Goal: Information Seeking & Learning: Learn about a topic

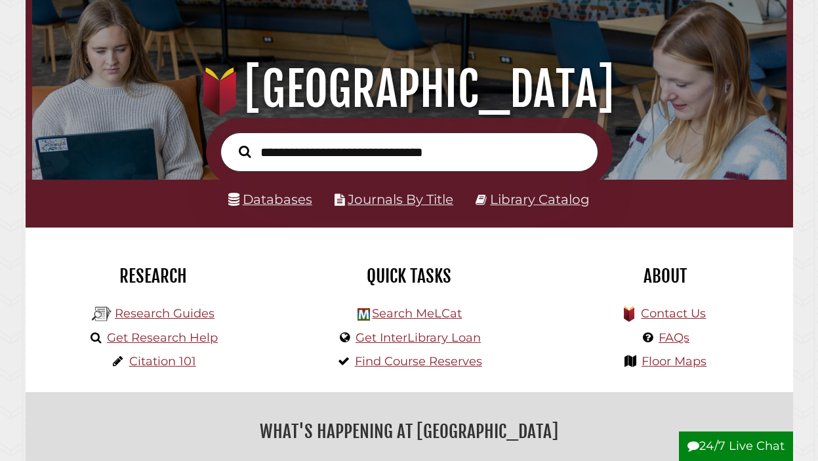
scroll to position [92, 0]
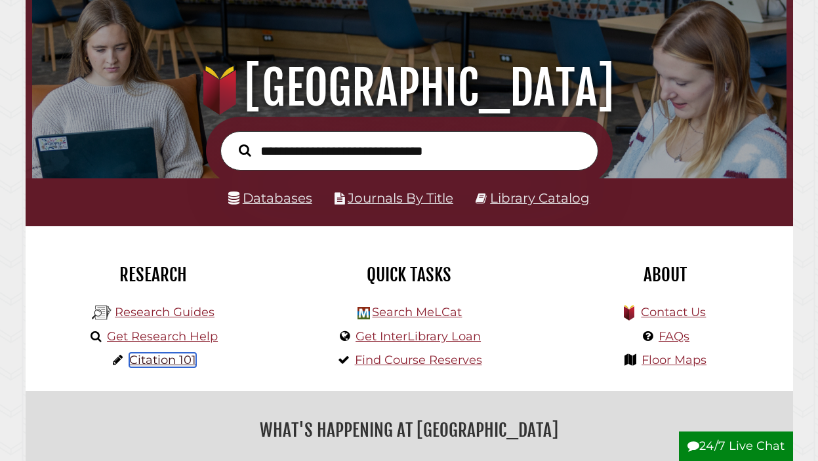
click at [179, 356] on link "Citation 101" at bounding box center [162, 360] width 67 height 14
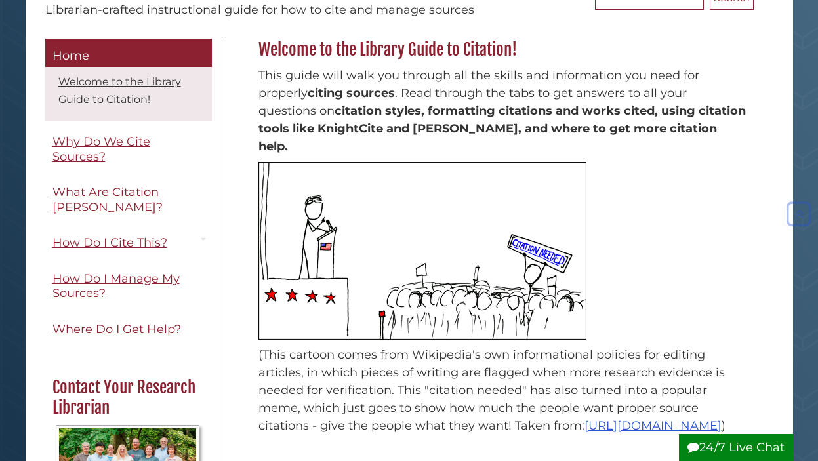
scroll to position [161, 0]
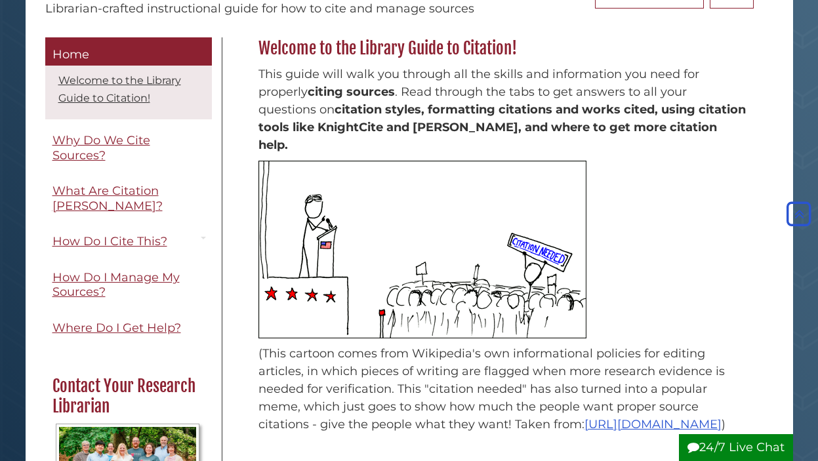
click at [240, 218] on div "Welcome to the Library Guide to Citation! This guide will walk you through all …" at bounding box center [502, 258] width 561 height 443
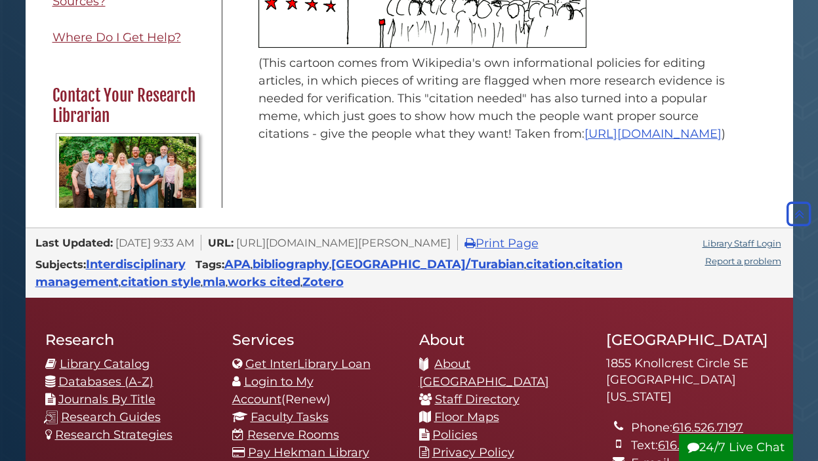
scroll to position [453, 0]
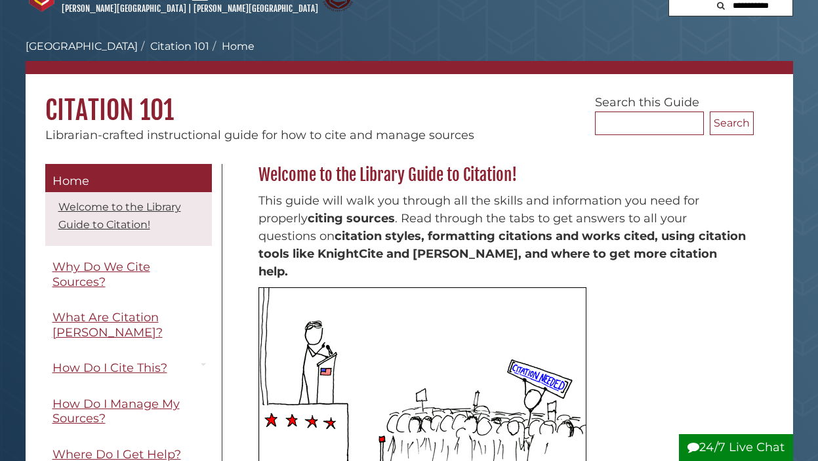
scroll to position [40, 0]
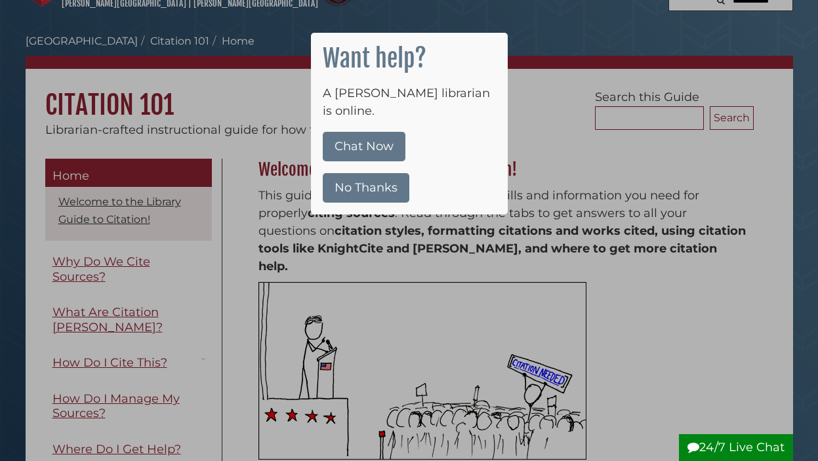
click at [351, 173] on button "No Thanks" at bounding box center [366, 188] width 87 height 30
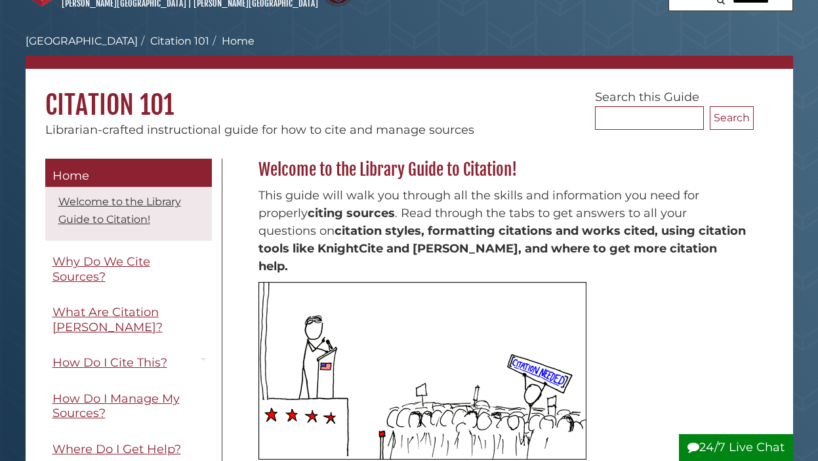
click at [285, 75] on h1 "Citation 101" at bounding box center [409, 95] width 767 height 52
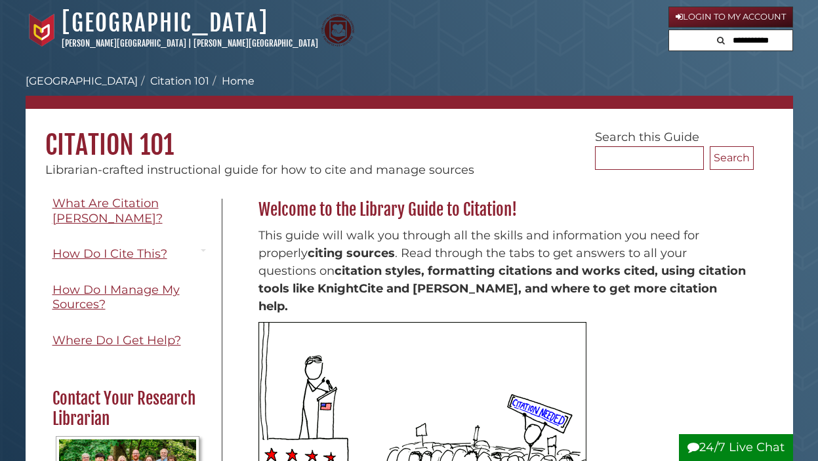
scroll to position [148, 0]
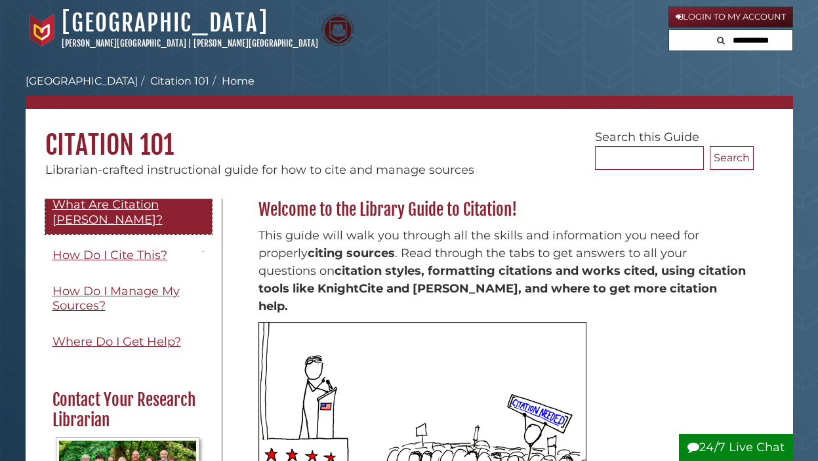
click at [163, 206] on span "What Are Citation [PERSON_NAME]?" at bounding box center [107, 212] width 110 height 30
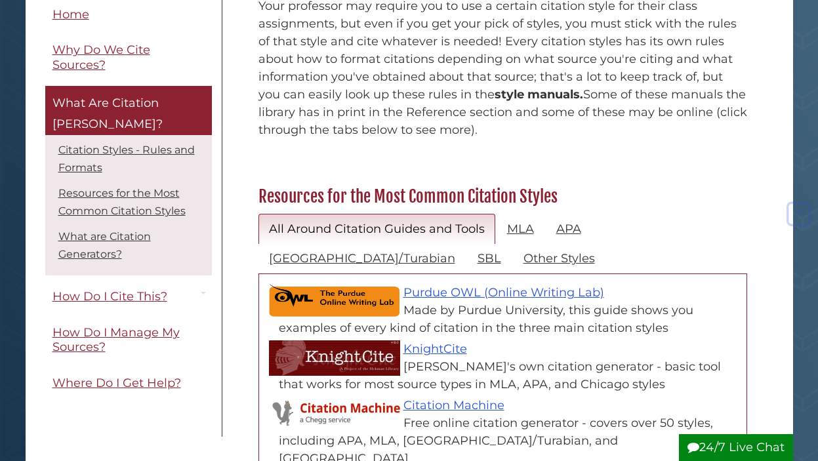
scroll to position [445, 0]
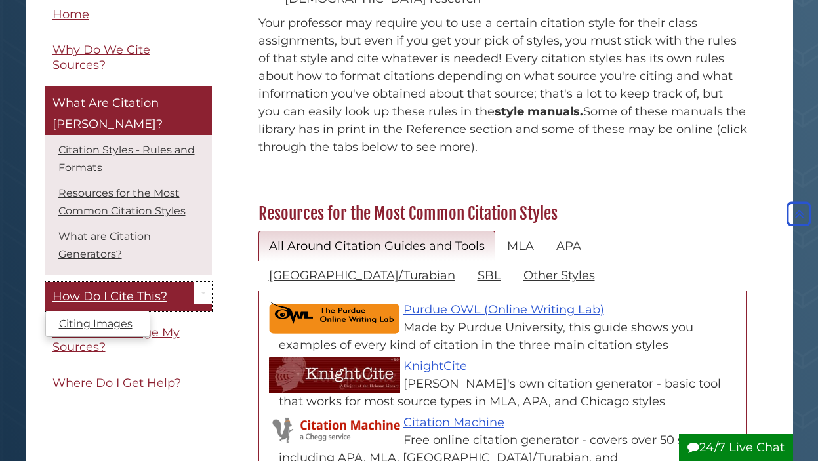
click at [141, 290] on span "How Do I Cite This?" at bounding box center [109, 297] width 115 height 14
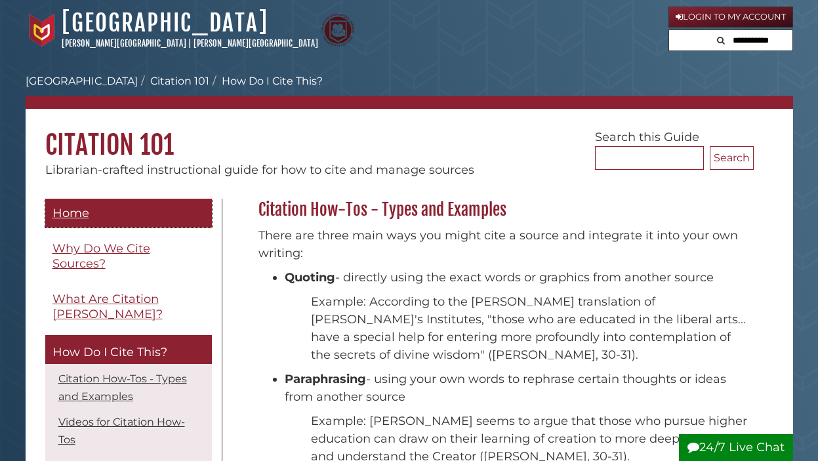
click at [78, 214] on span "Home" at bounding box center [70, 213] width 37 height 14
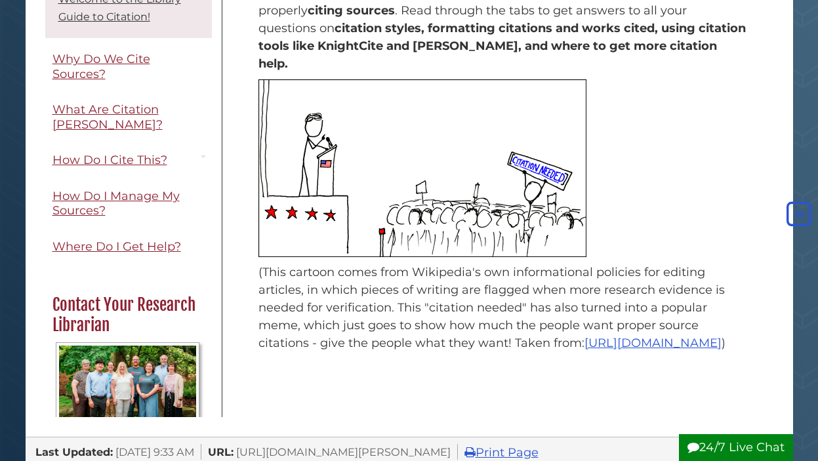
scroll to position [247, 0]
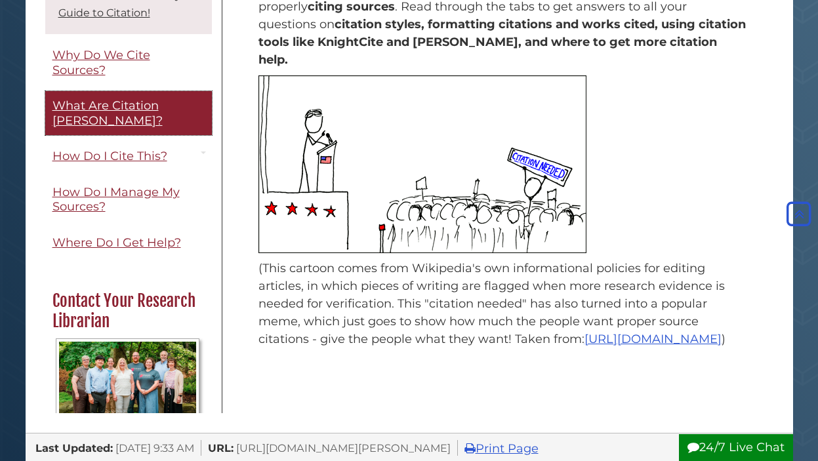
click at [62, 113] on link "What Are Citation [PERSON_NAME]?" at bounding box center [128, 113] width 167 height 44
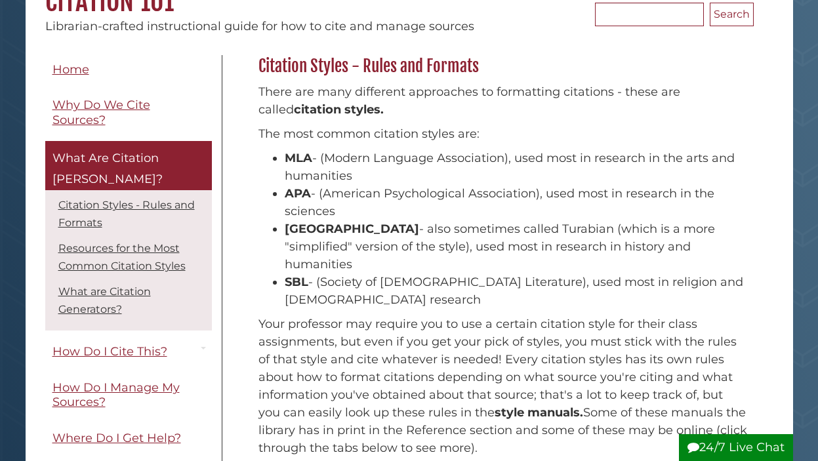
scroll to position [144, 0]
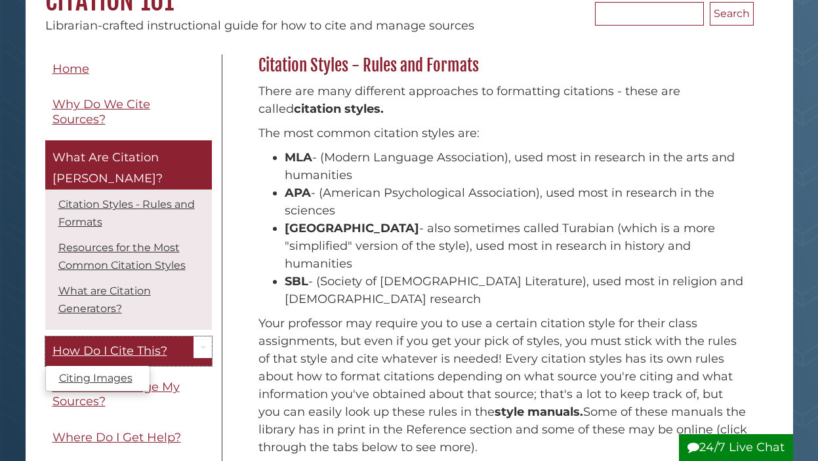
click at [119, 344] on span "How Do I Cite This?" at bounding box center [109, 351] width 115 height 14
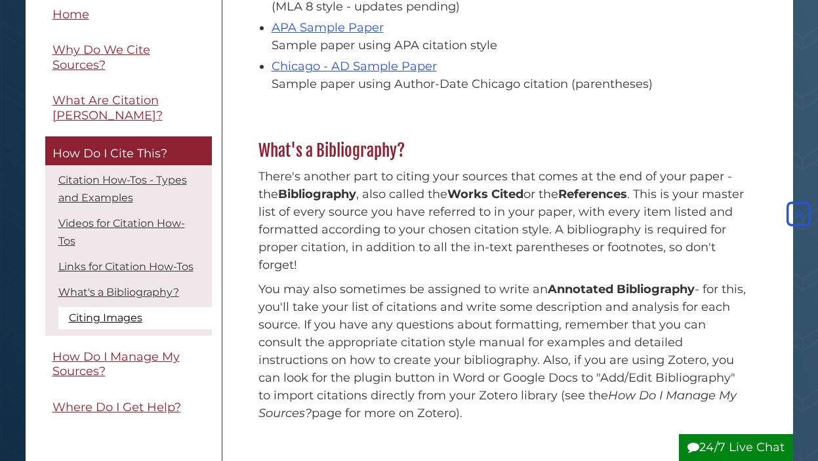
scroll to position [1048, 0]
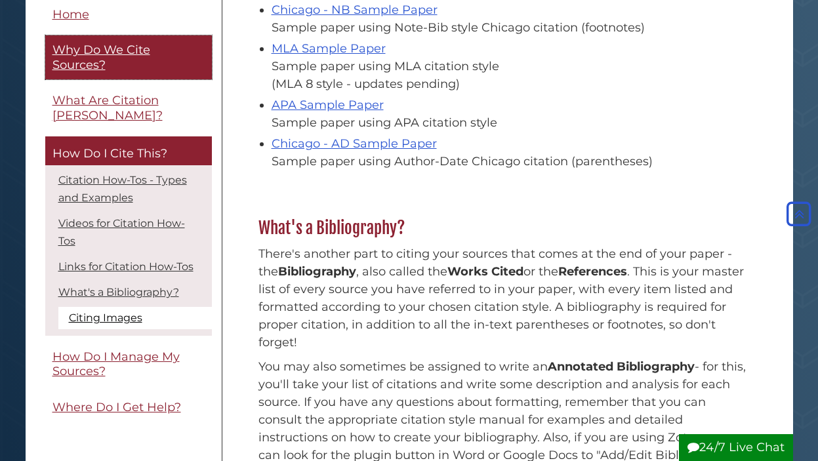
click at [93, 60] on span "Why Do We Cite Sources?" at bounding box center [101, 58] width 98 height 30
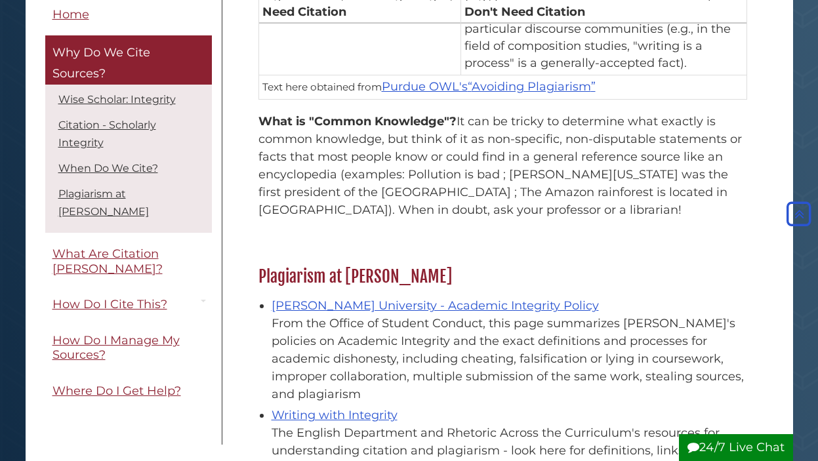
scroll to position [1295, 0]
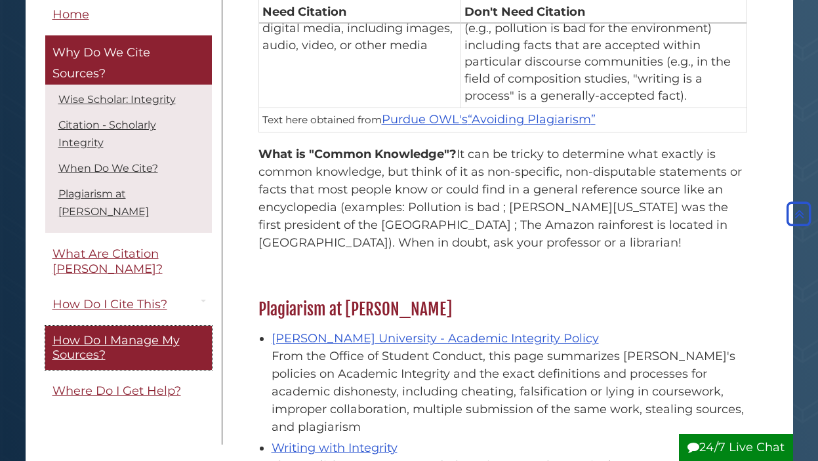
click at [175, 333] on span "How Do I Manage My Sources?" at bounding box center [115, 348] width 127 height 30
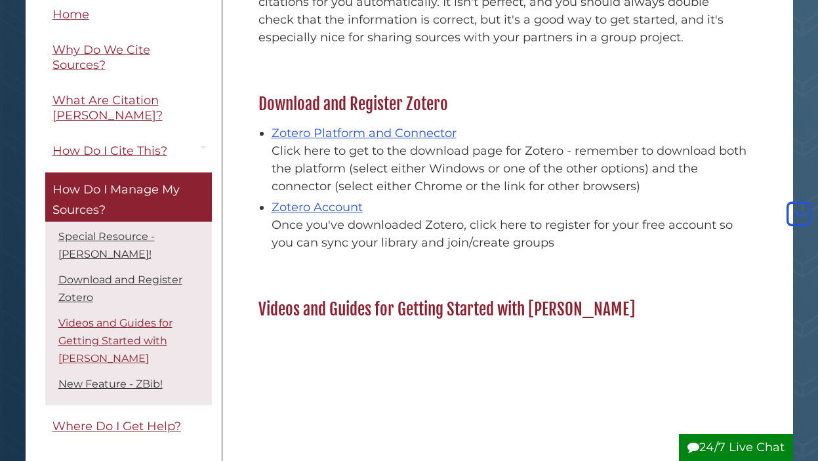
scroll to position [573, 0]
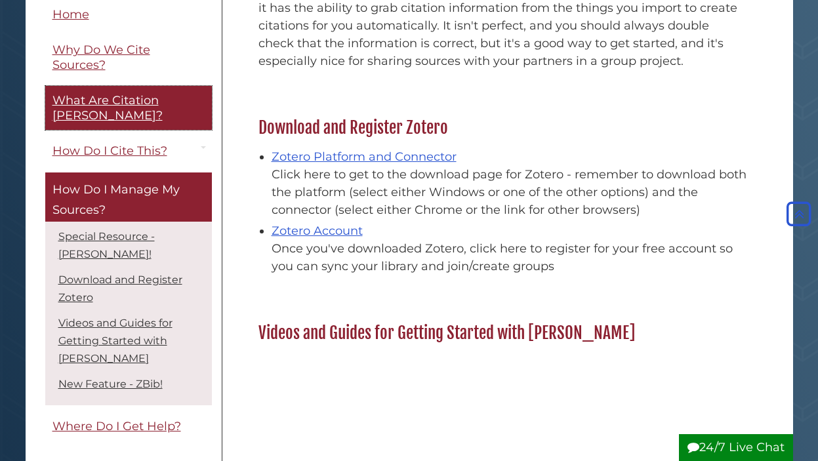
click at [105, 109] on link "What Are Citation [PERSON_NAME]?" at bounding box center [128, 109] width 167 height 44
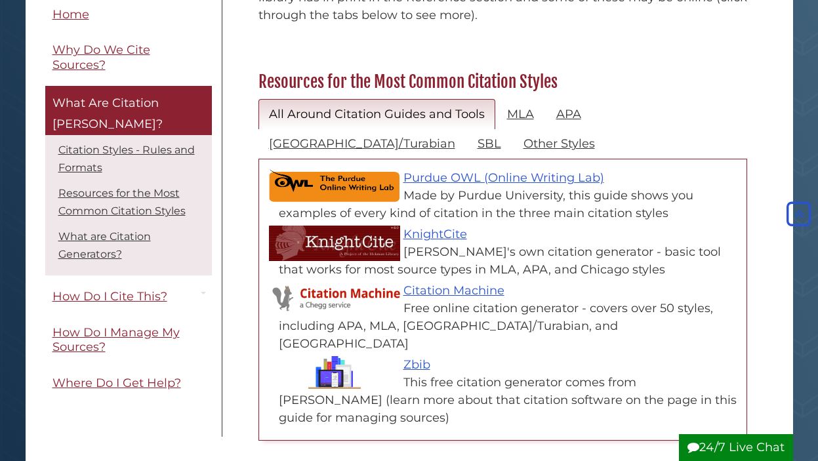
scroll to position [575, 0]
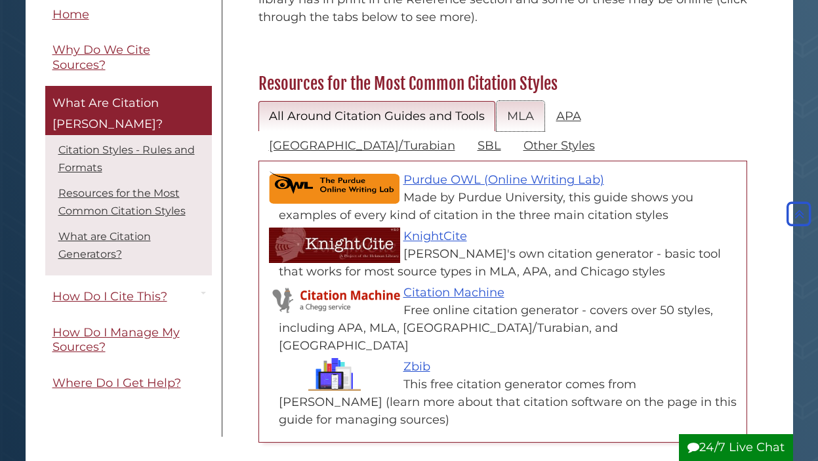
click at [512, 101] on link "MLA" at bounding box center [521, 116] width 48 height 31
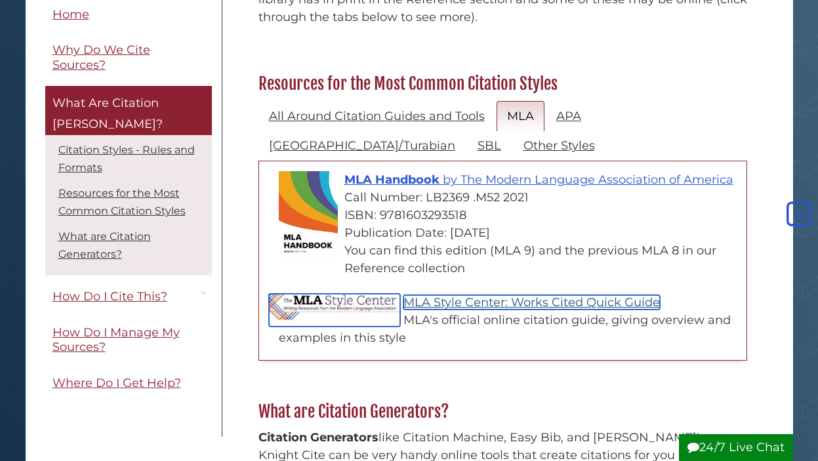
click at [468, 295] on link "MLA Style Center: Works Cited Quick Guide" at bounding box center [531, 302] width 256 height 14
